Goal: Task Accomplishment & Management: Manage account settings

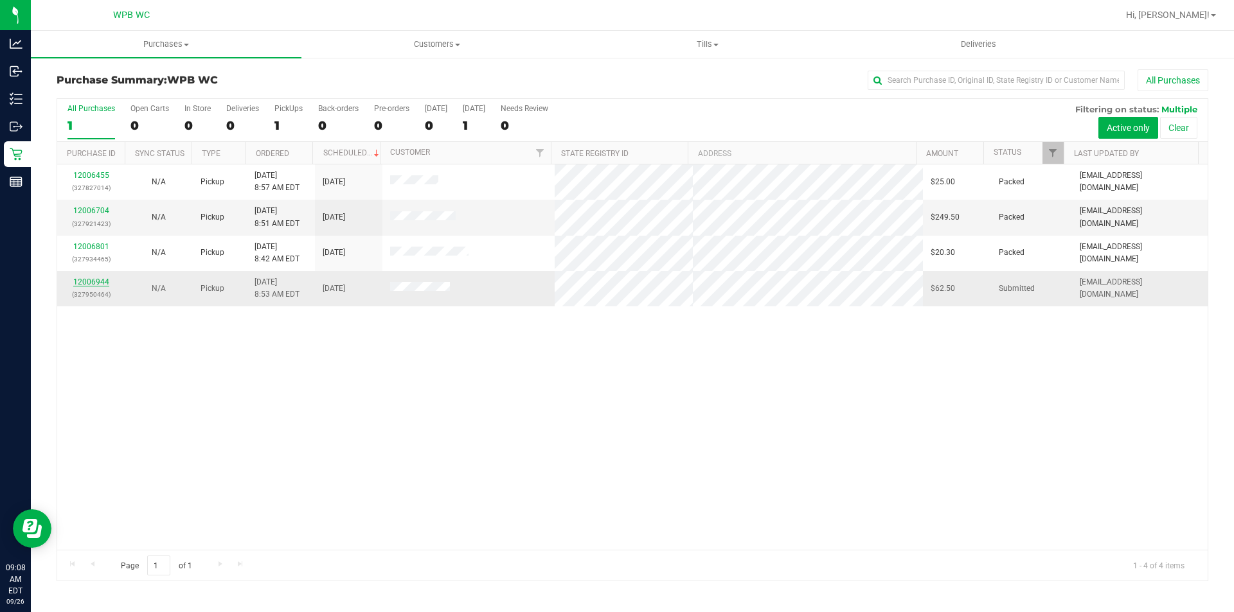
click at [89, 283] on link "12006944" at bounding box center [91, 282] width 36 height 9
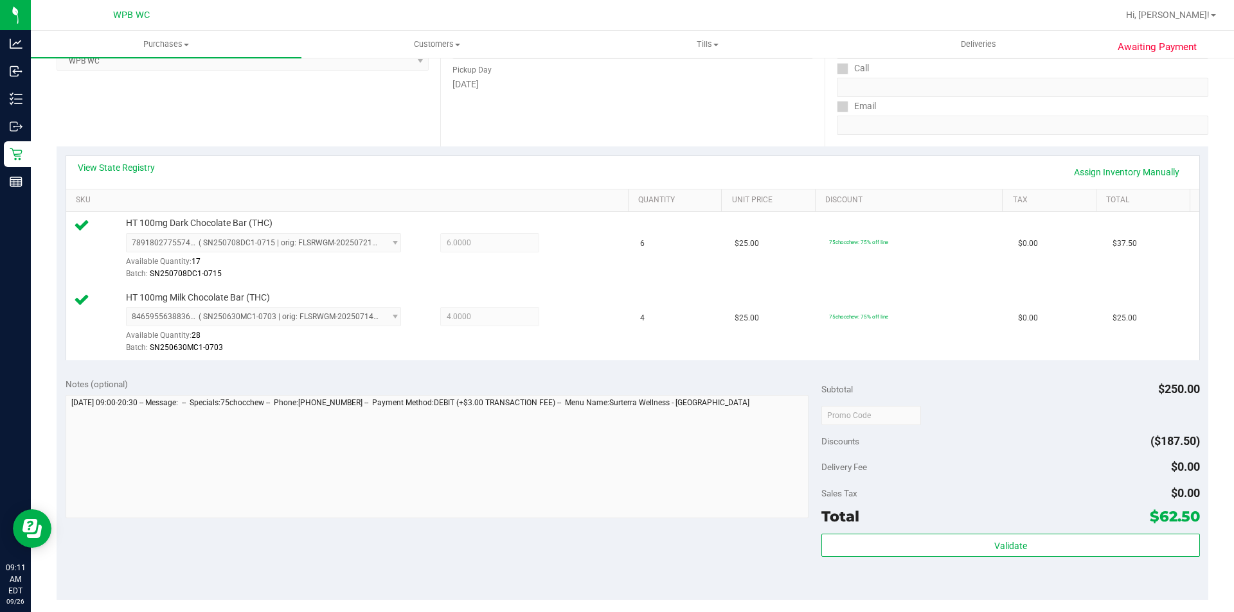
scroll to position [386, 0]
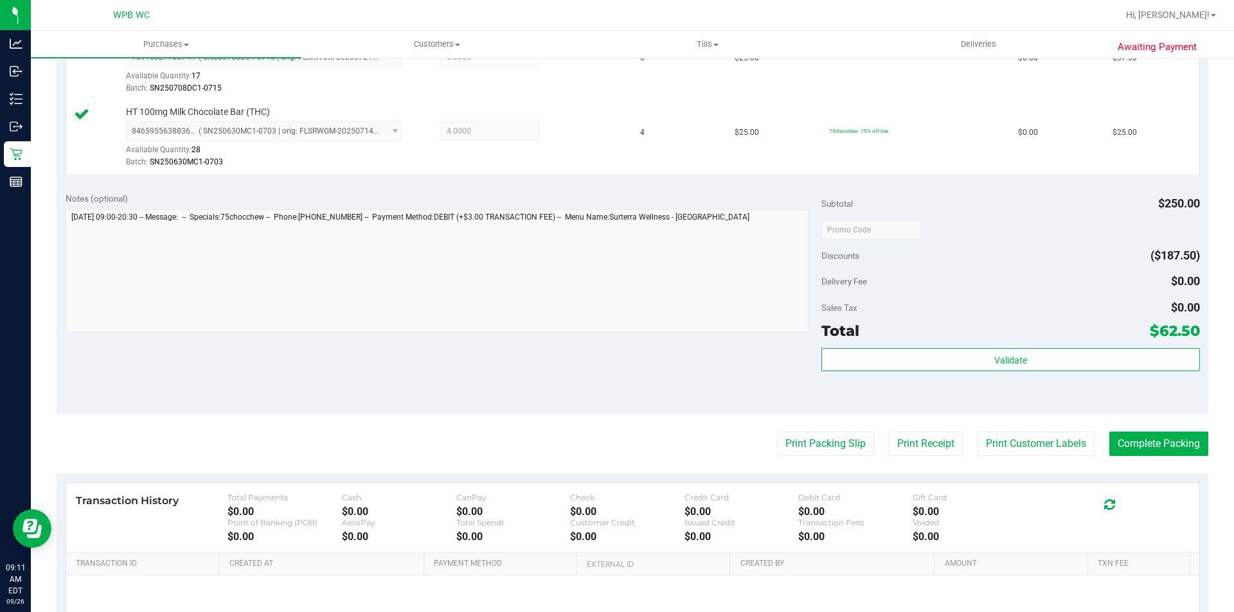
click at [1079, 376] on div "Validate" at bounding box center [1010, 377] width 378 height 58
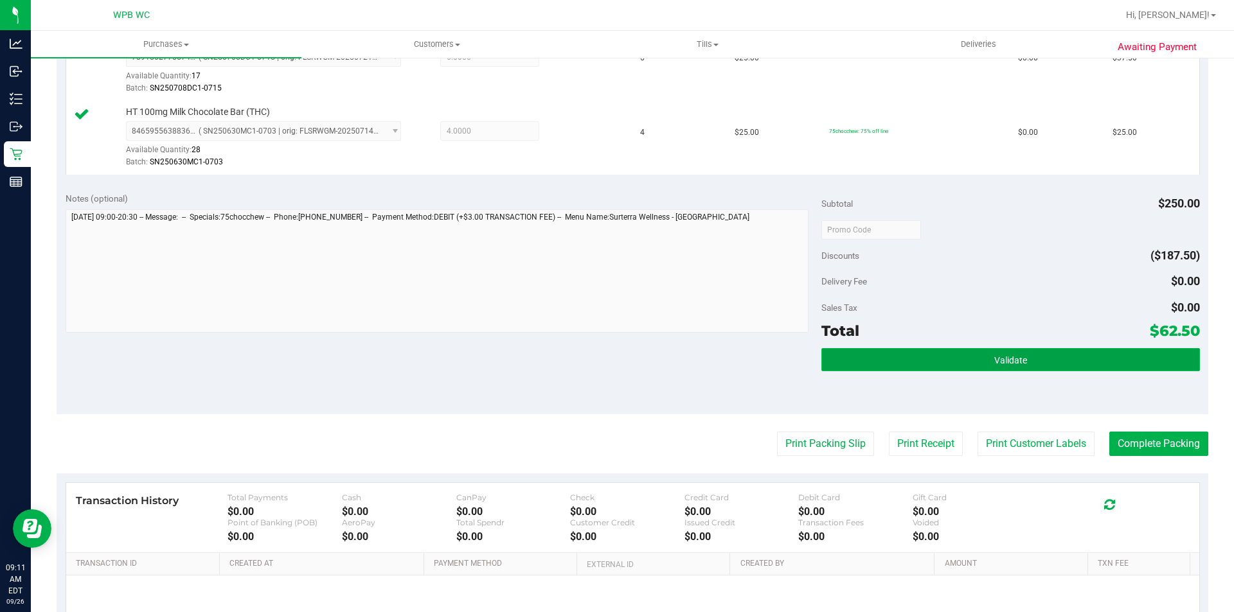
click at [1078, 370] on button "Validate" at bounding box center [1010, 359] width 378 height 23
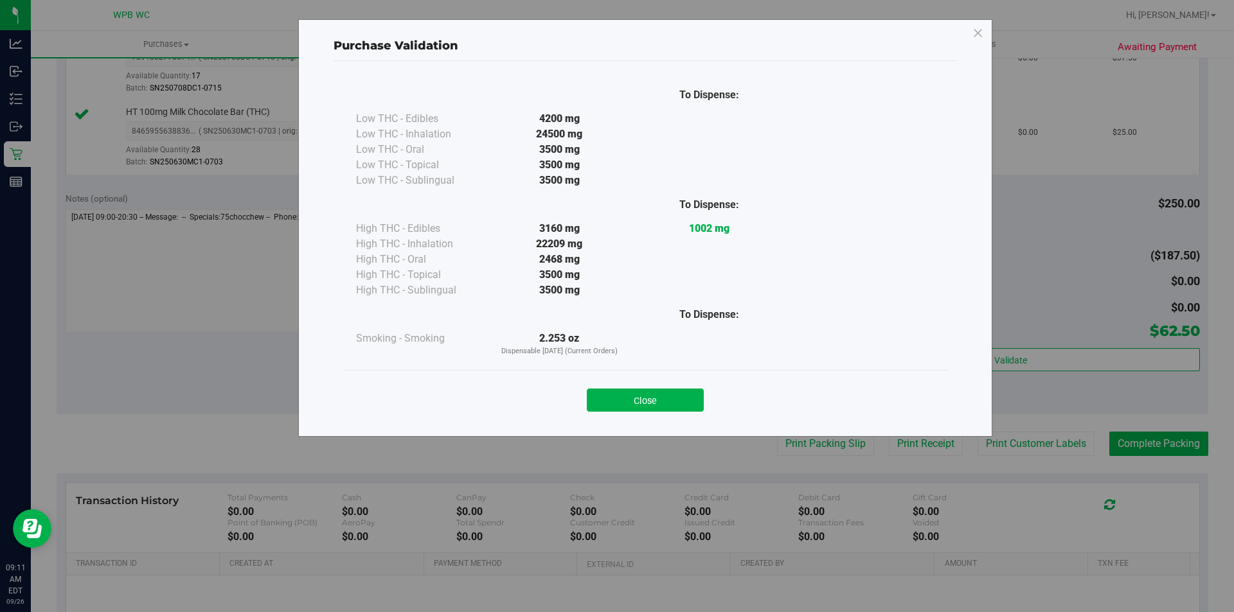
click at [662, 398] on button "Close" at bounding box center [645, 400] width 117 height 23
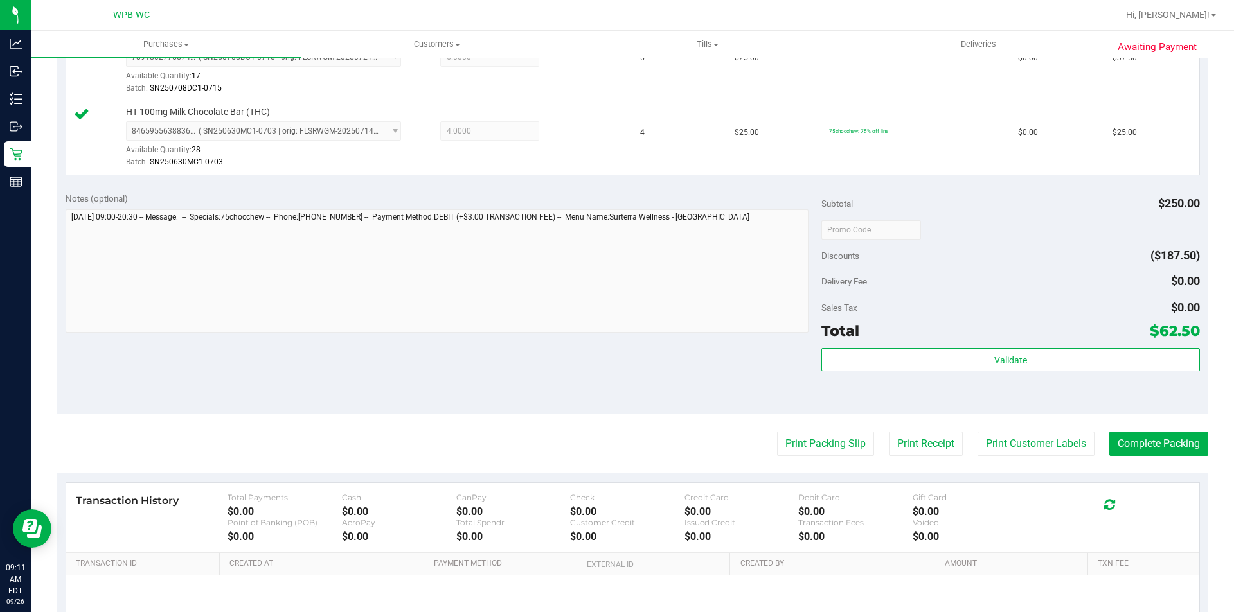
click at [806, 430] on purchase-details "Back Edit Purchase Cancel Purchase View Profile # 12006944 BioTrack ID: - Submi…" at bounding box center [633, 199] width 1152 height 1030
click at [803, 441] on button "Print Packing Slip" at bounding box center [825, 444] width 97 height 24
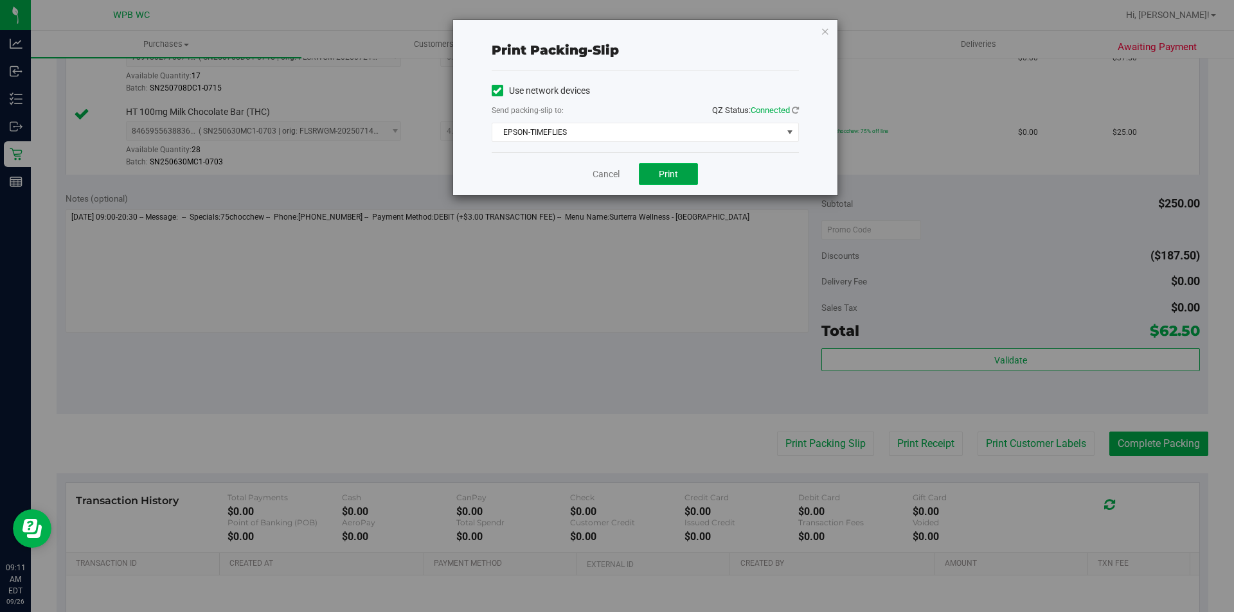
click at [653, 170] on button "Print" at bounding box center [668, 174] width 59 height 22
click at [822, 29] on icon "button" at bounding box center [825, 30] width 9 height 15
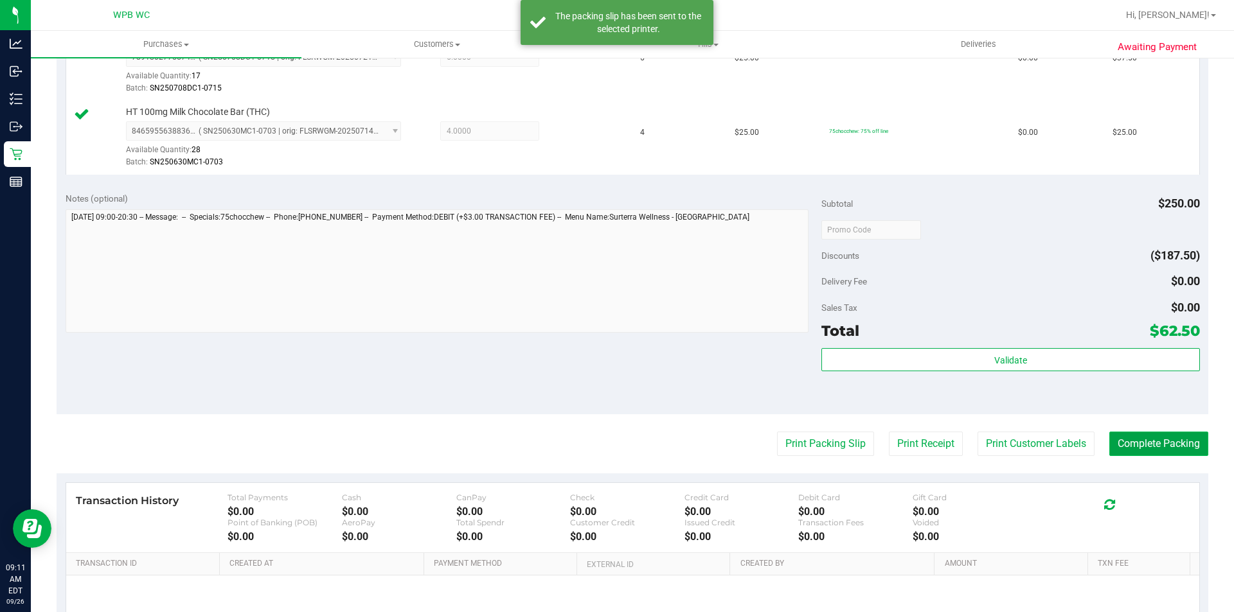
click at [1178, 436] on button "Complete Packing" at bounding box center [1158, 444] width 99 height 24
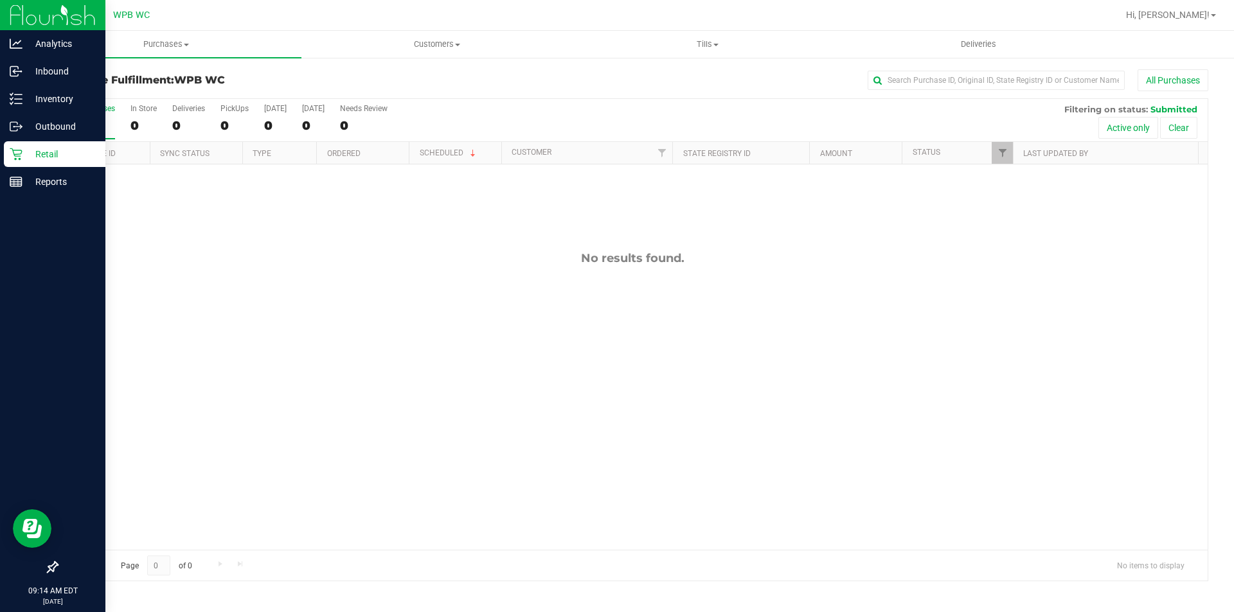
click at [58, 154] on p "Retail" at bounding box center [60, 154] width 77 height 15
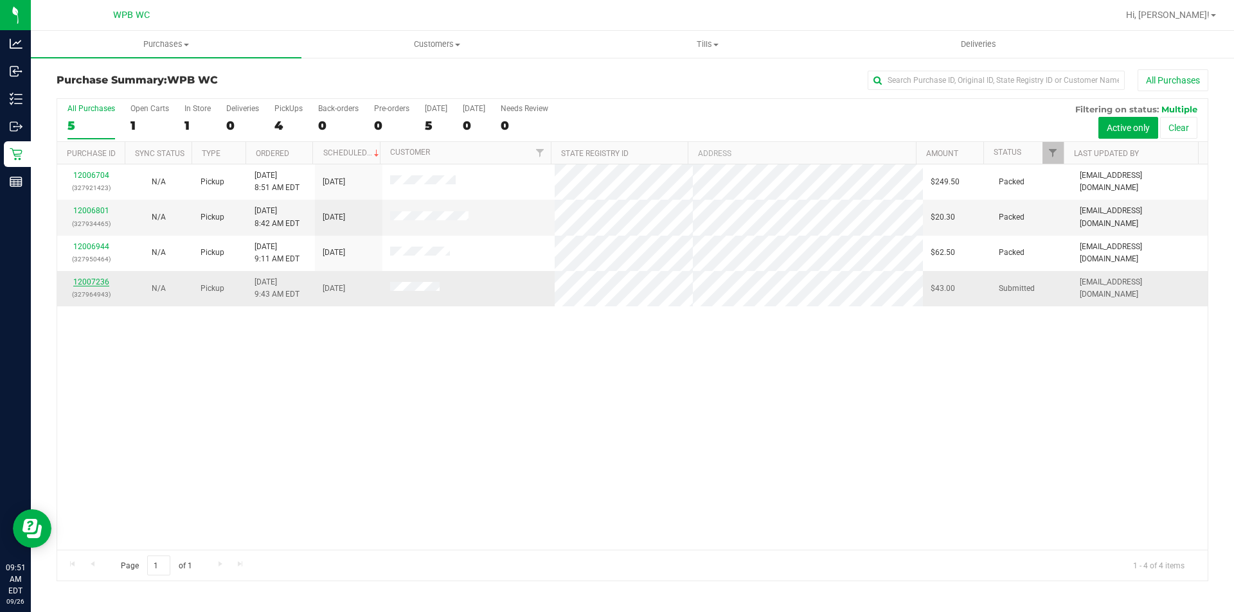
click at [96, 283] on link "12007236" at bounding box center [91, 282] width 36 height 9
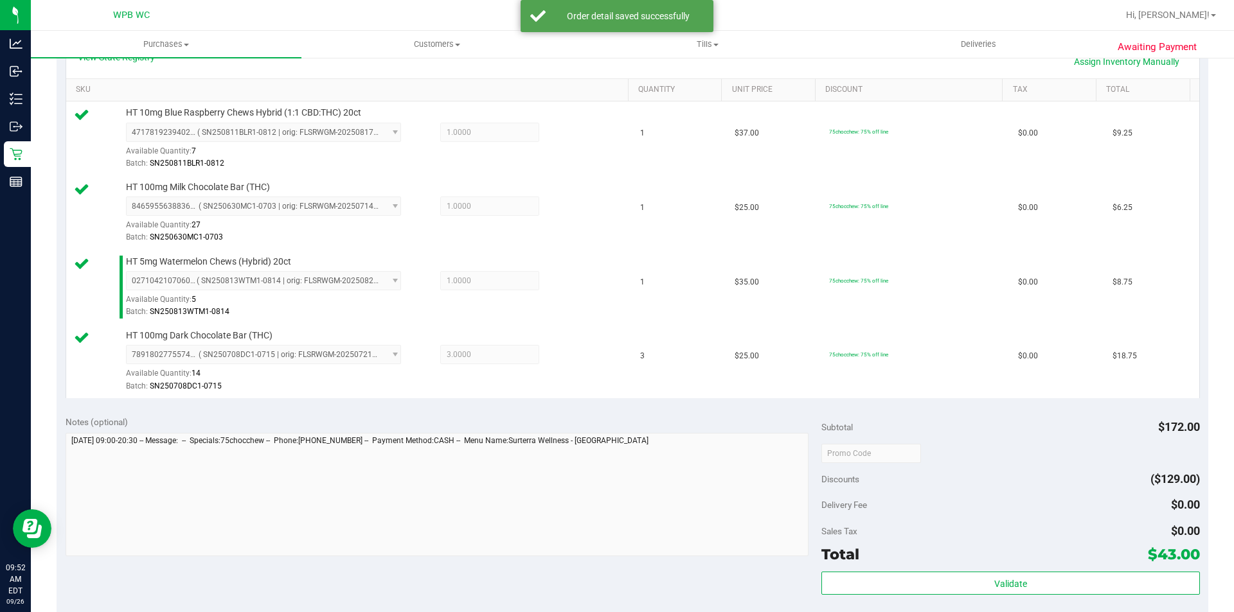
scroll to position [450, 0]
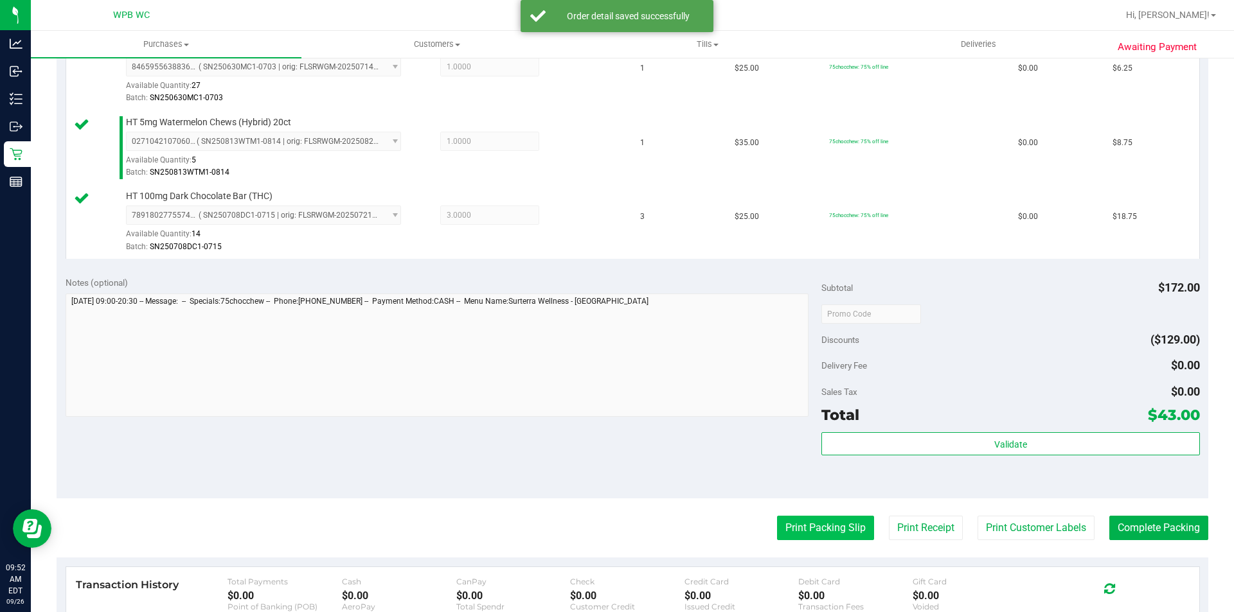
click at [834, 524] on button "Print Packing Slip" at bounding box center [825, 528] width 97 height 24
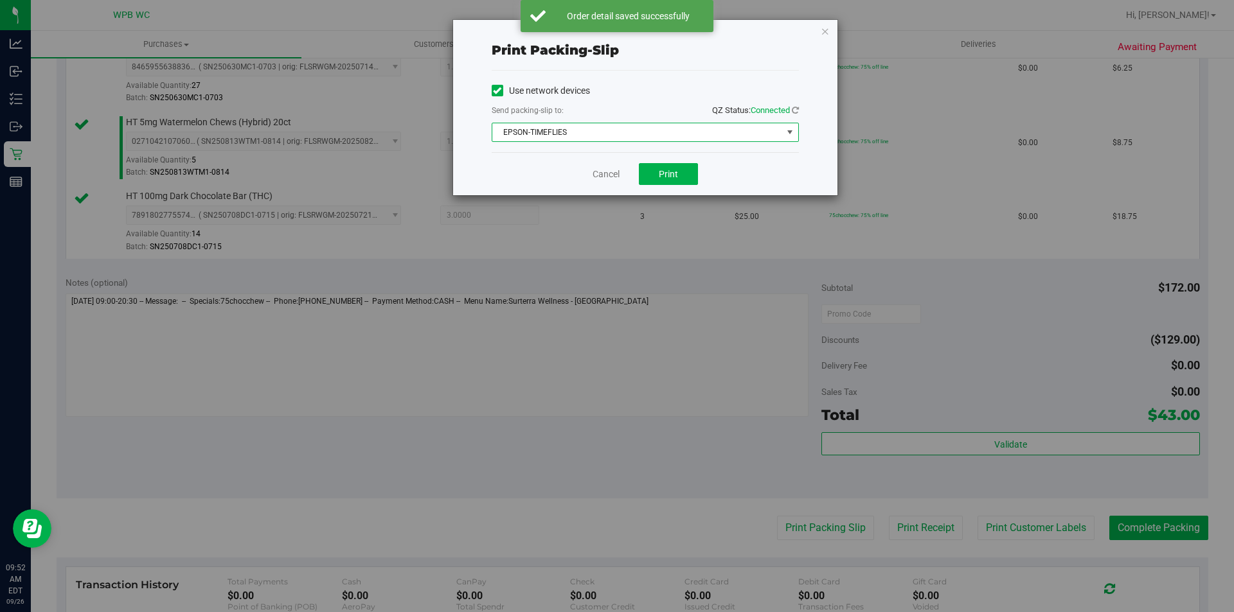
click at [660, 127] on span "EPSON-TIMEFLIES" at bounding box center [637, 132] width 290 height 18
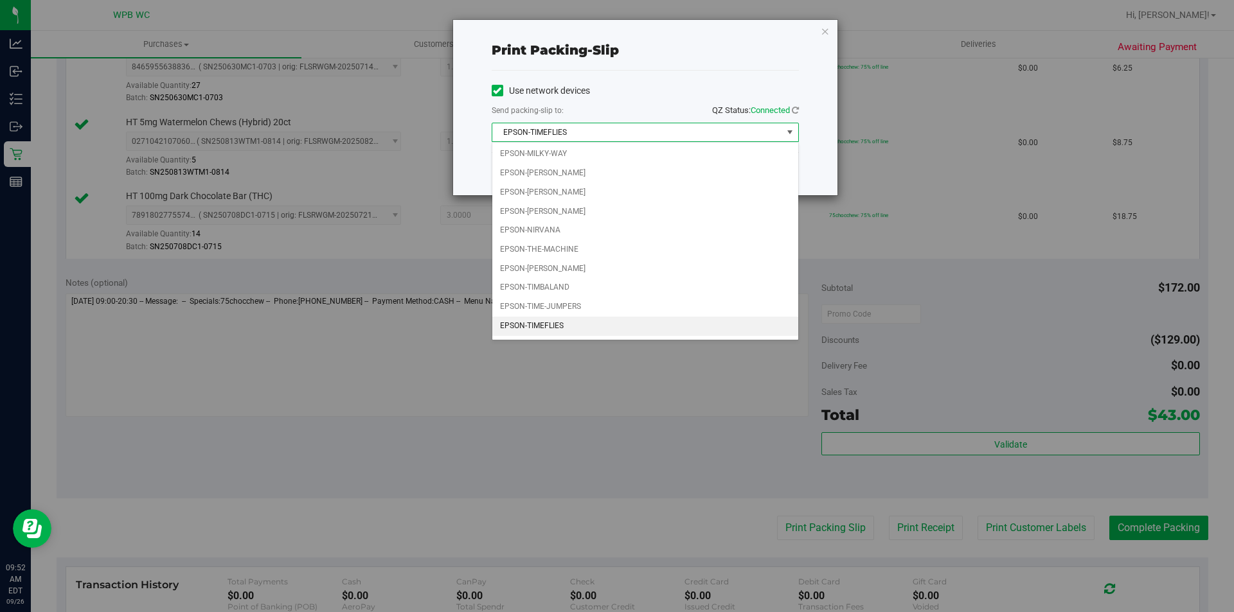
click at [521, 323] on li "EPSON-TIMEFLIES" at bounding box center [645, 326] width 306 height 19
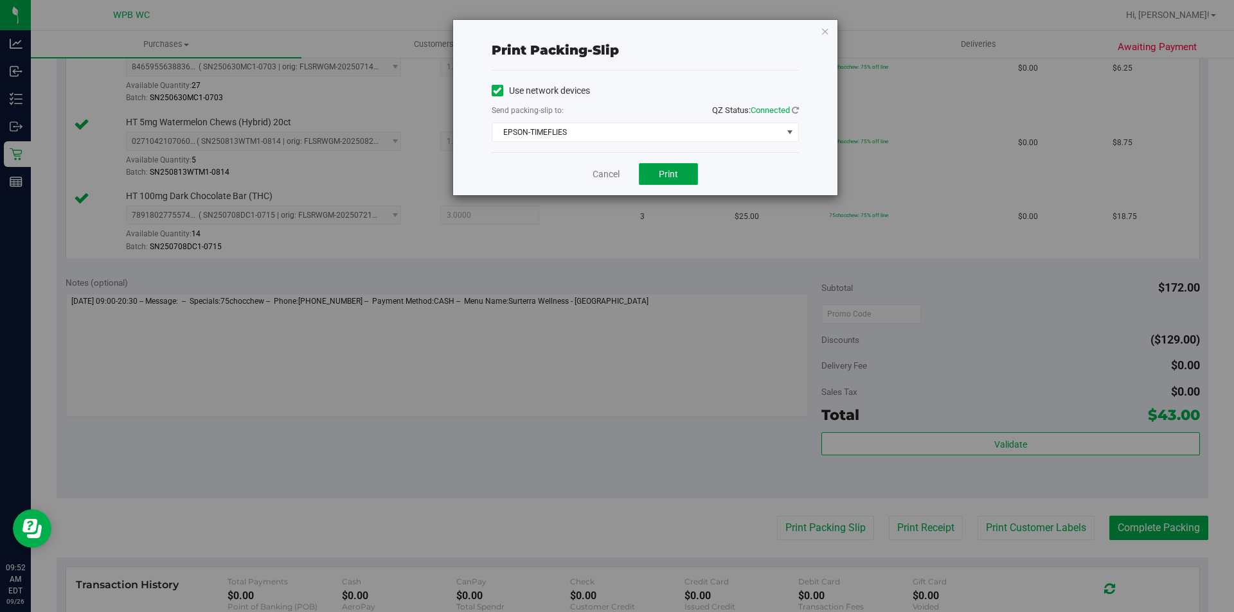
click at [668, 176] on span "Print" at bounding box center [668, 174] width 19 height 10
click at [826, 40] on div "Print packing-slip Use network devices Send packing-slip to: QZ Status: Connect…" at bounding box center [645, 107] width 384 height 175
click at [828, 33] on icon "button" at bounding box center [825, 30] width 9 height 15
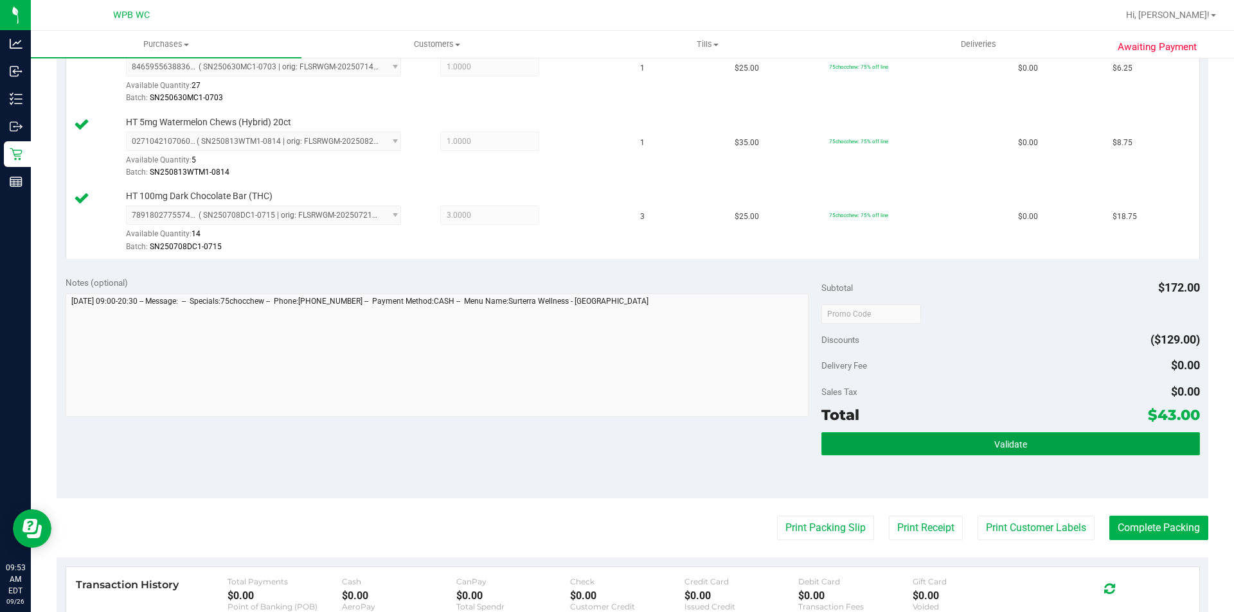
click at [1019, 441] on span "Validate" at bounding box center [1010, 445] width 33 height 10
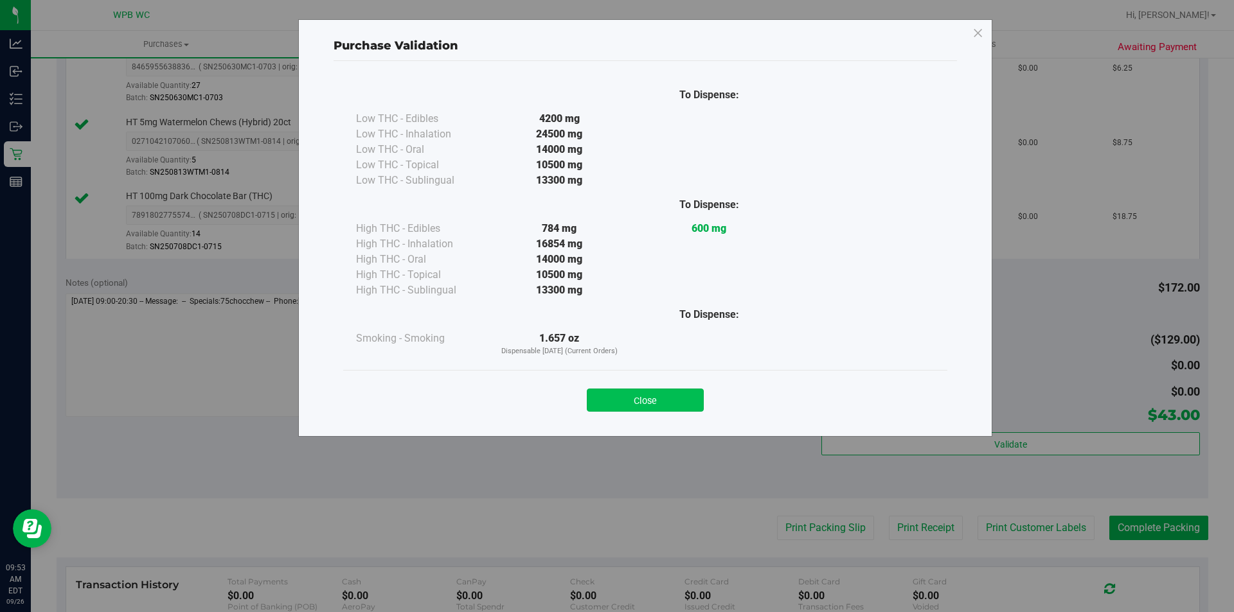
click at [651, 397] on button "Close" at bounding box center [645, 400] width 117 height 23
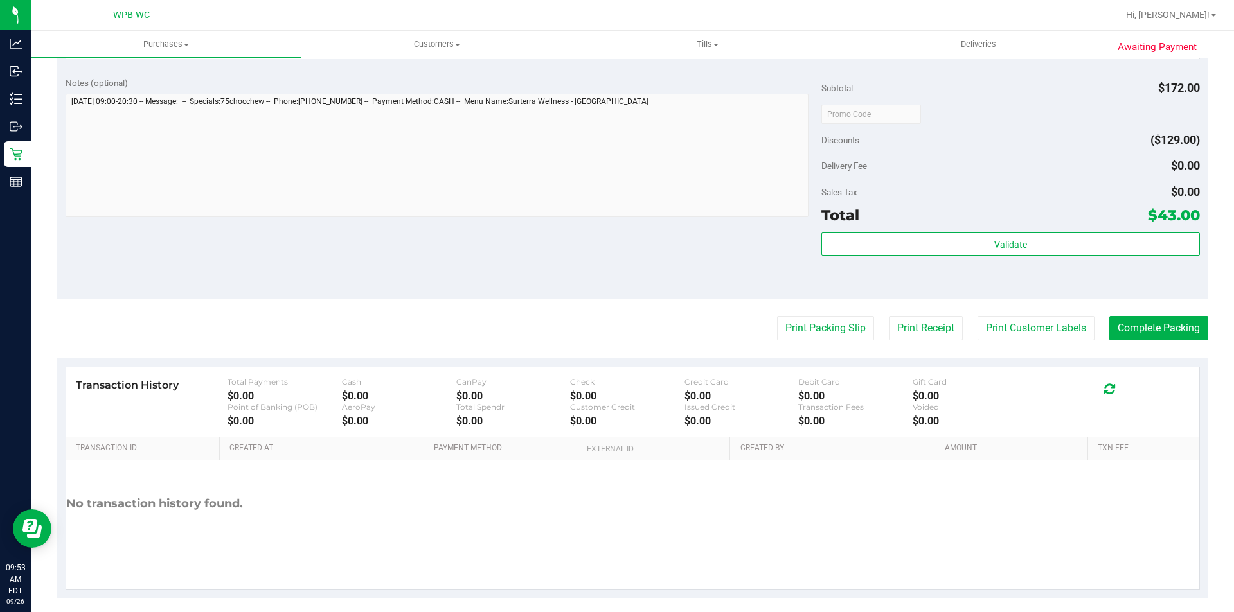
scroll to position [661, 0]
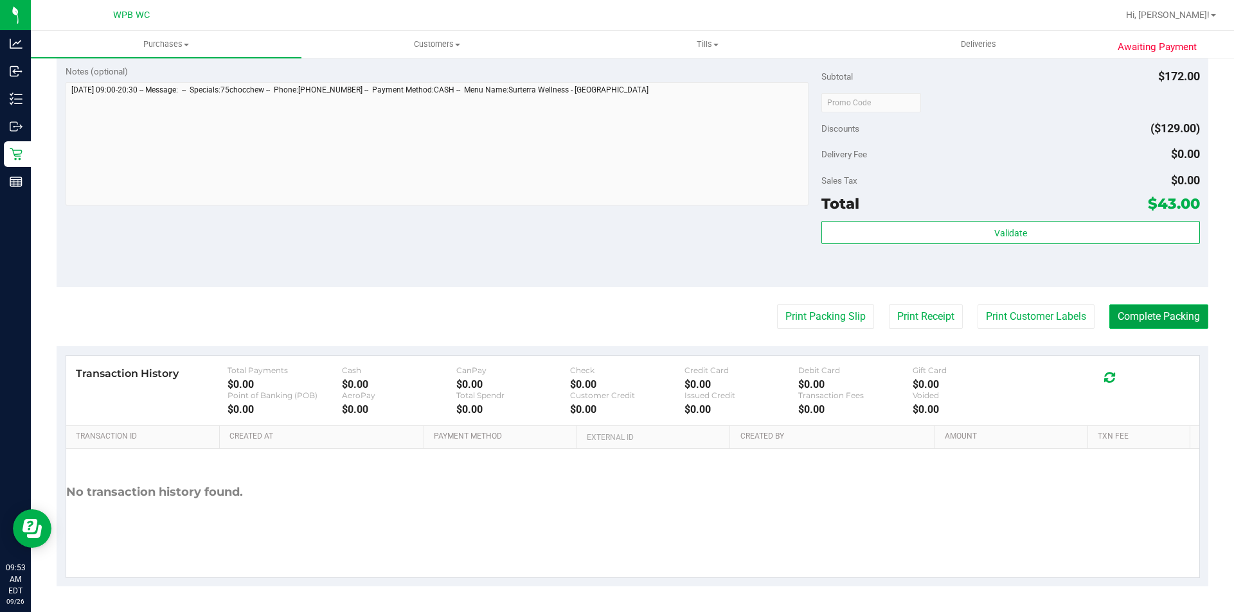
click at [1150, 318] on button "Complete Packing" at bounding box center [1158, 317] width 99 height 24
